Goal: Navigation & Orientation: Go to known website

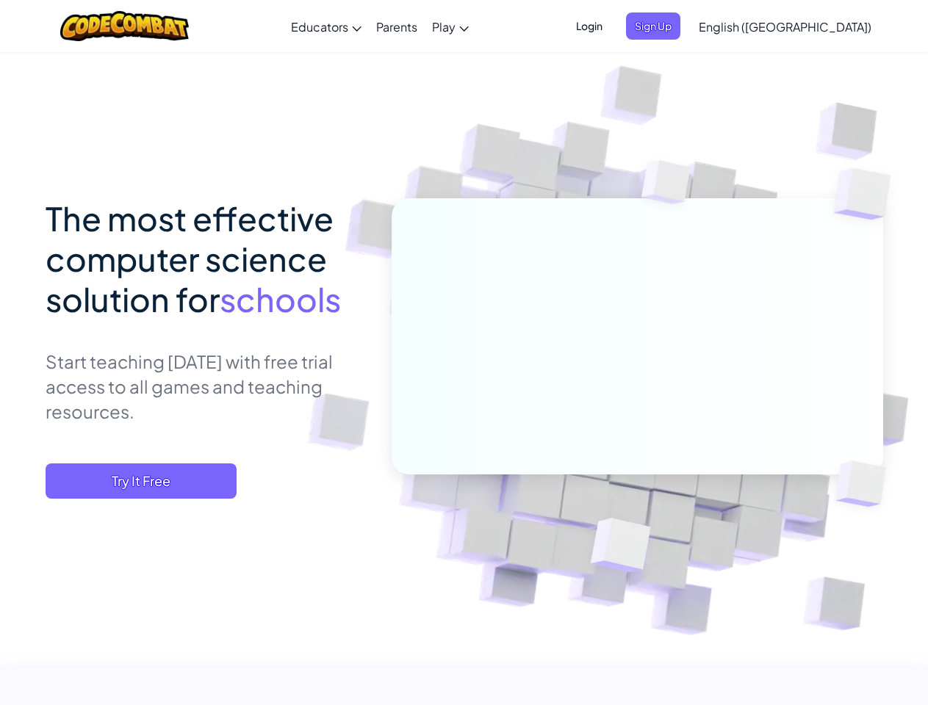
click at [611, 26] on span "Login" at bounding box center [589, 25] width 44 height 27
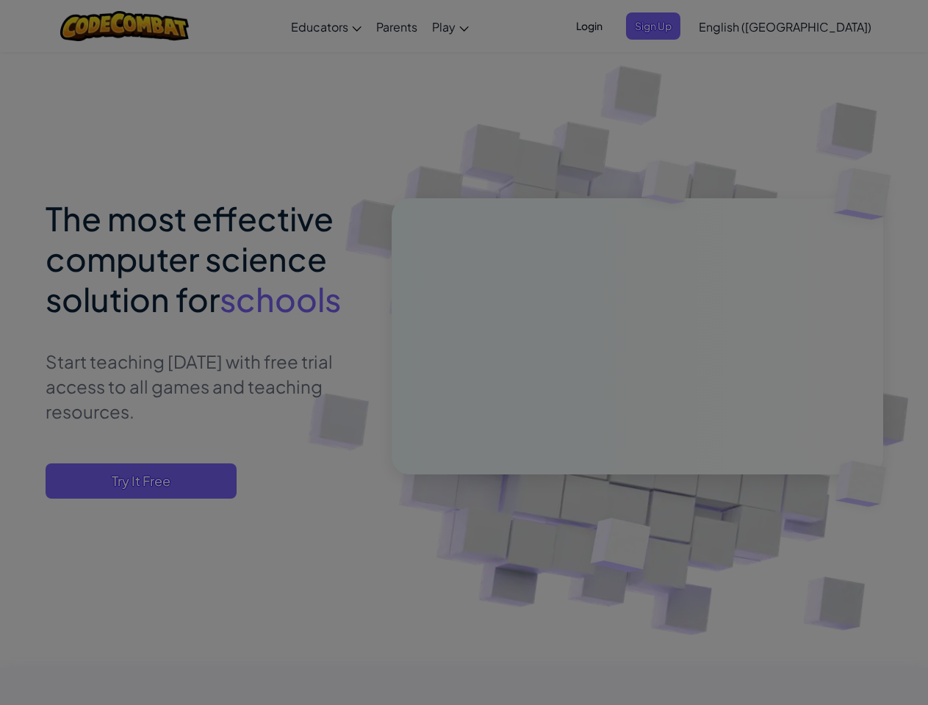
click at [743, 26] on div at bounding box center [464, 352] width 928 height 705
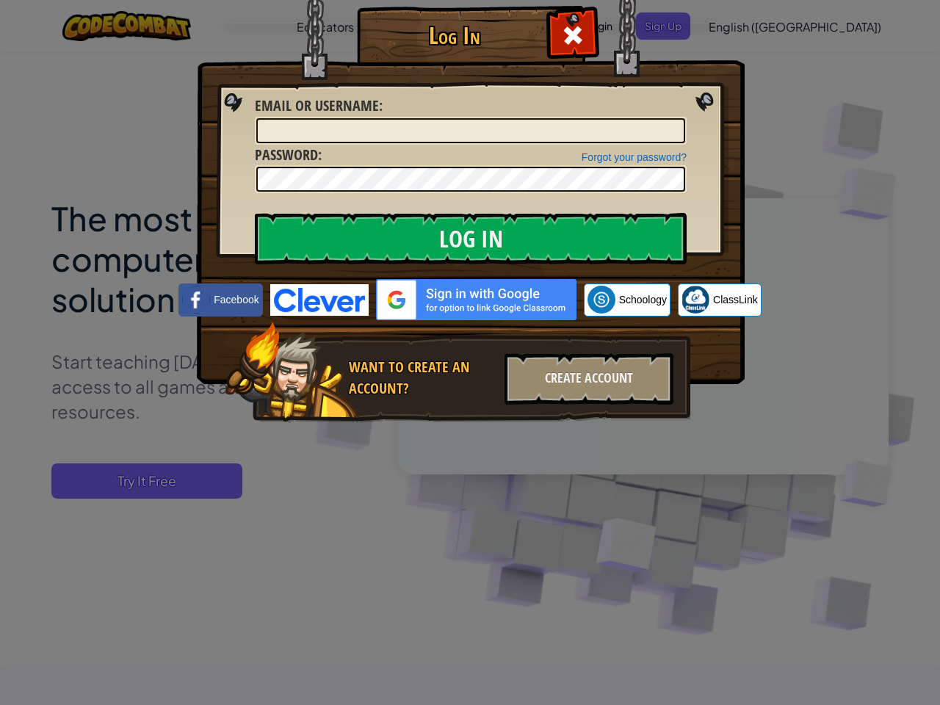
click at [743, 26] on div "Log In Unknown Error Email or Username : Forgot your password? Password : Log I…" at bounding box center [470, 352] width 940 height 705
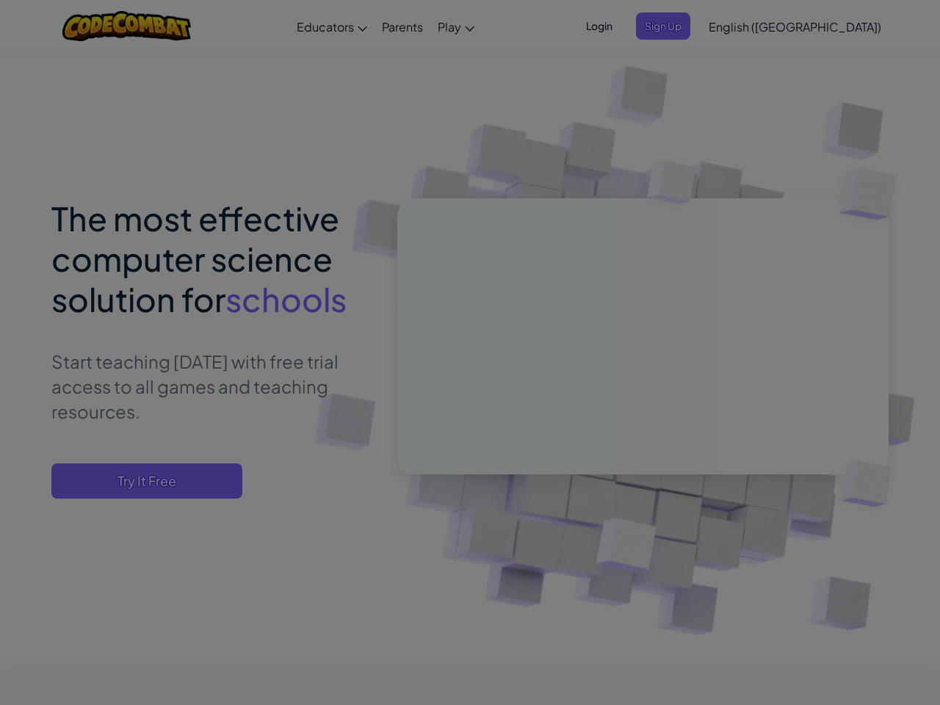
click at [821, 26] on div "Log In Unknown Error Email or Username : Forgot your password? Password : Log I…" at bounding box center [470, 352] width 940 height 705
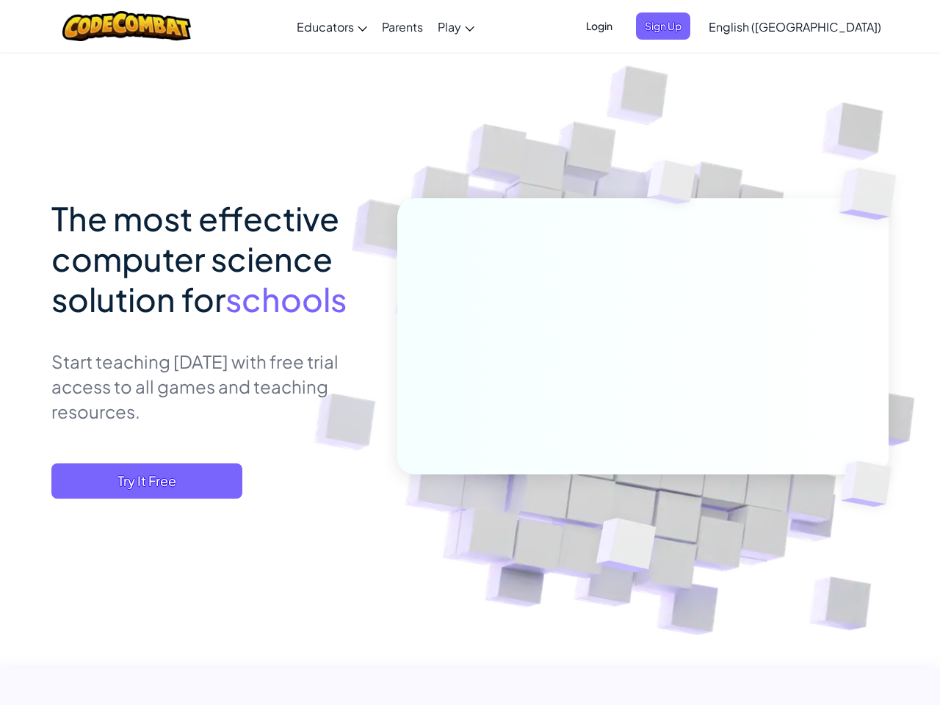
click at [141, 481] on div at bounding box center [470, 352] width 940 height 705
click at [141, 481] on span "Try It Free" at bounding box center [146, 481] width 191 height 35
